Goal: Information Seeking & Learning: Learn about a topic

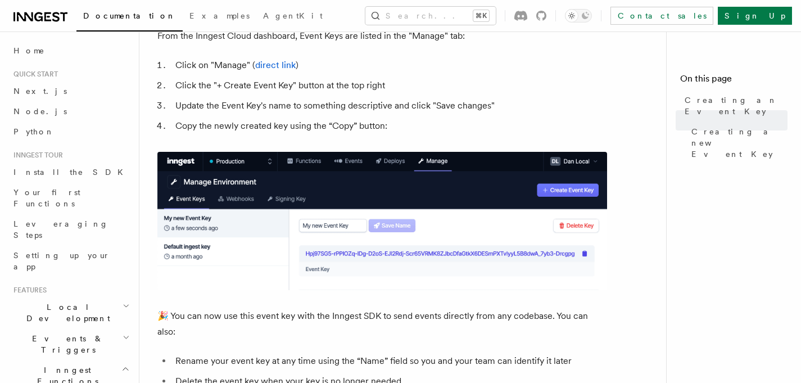
click at [408, 31] on div "Documentation Examples AgentKit Search... ⌘K Contact sales Sign Up" at bounding box center [400, 15] width 801 height 31
click at [409, 16] on button "Search... ⌘K" at bounding box center [430, 16] width 130 height 18
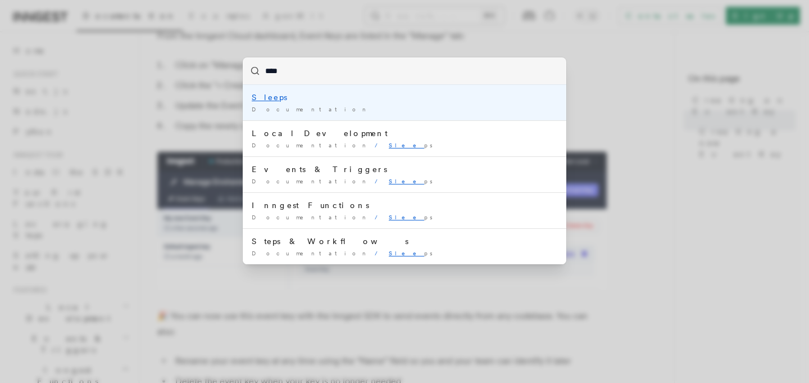
type input "*****"
click at [265, 100] on mark "Sleeps" at bounding box center [269, 97] width 35 height 9
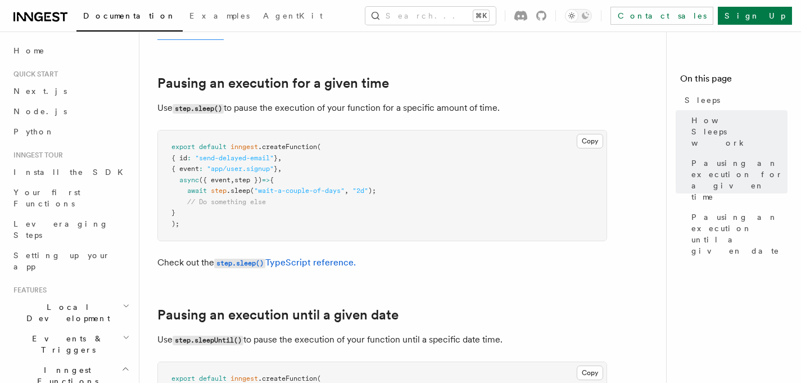
scroll to position [382, 0]
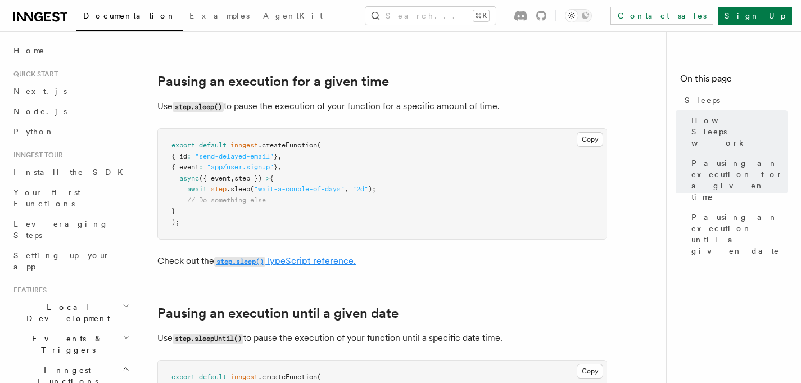
click at [256, 265] on code "step.sleep()" at bounding box center [239, 262] width 51 height 10
